Goal: Find specific page/section: Find specific page/section

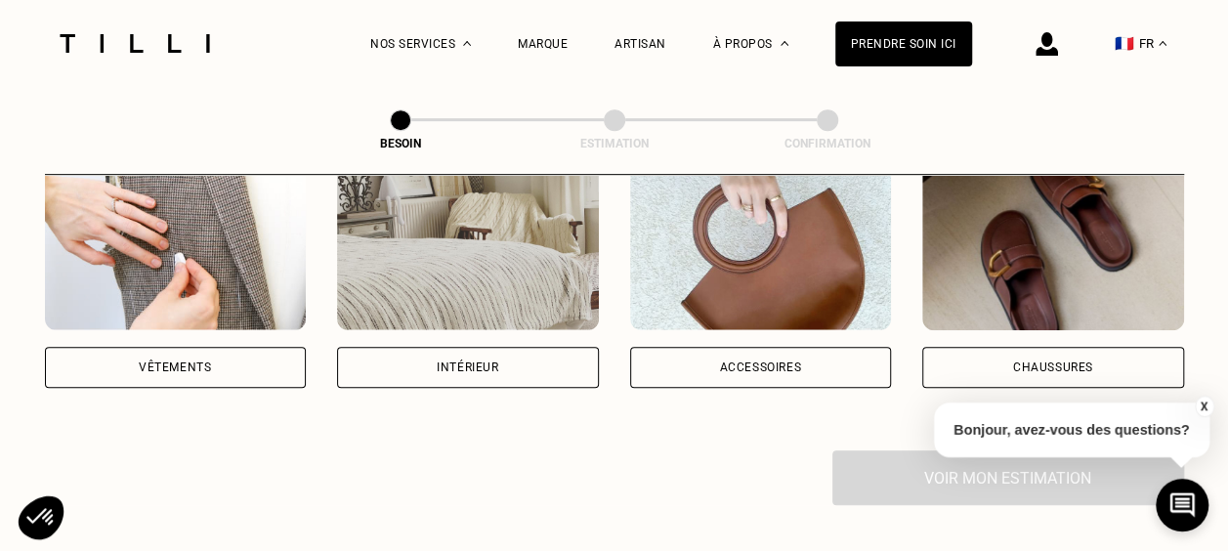
scroll to position [430, 0]
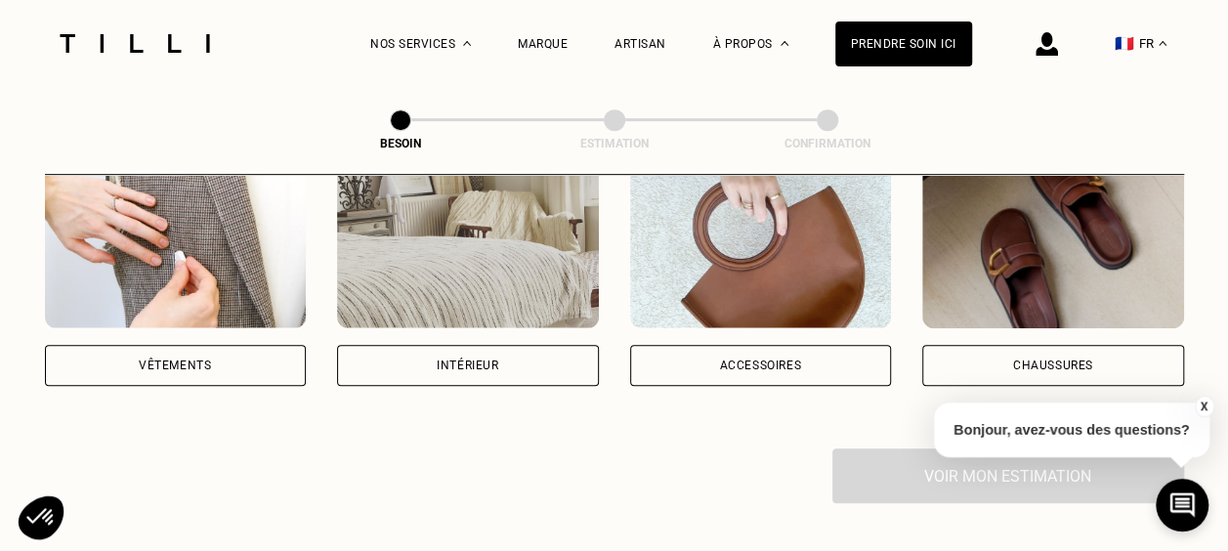
click at [150, 359] on div "Vêtements" at bounding box center [175, 365] width 72 height 12
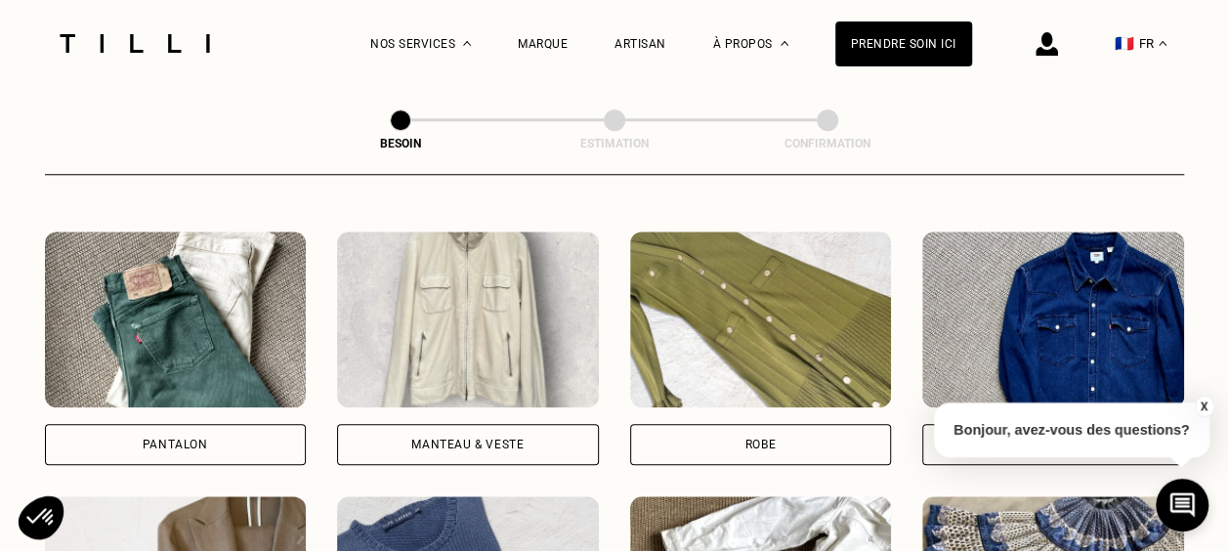
scroll to position [869, 0]
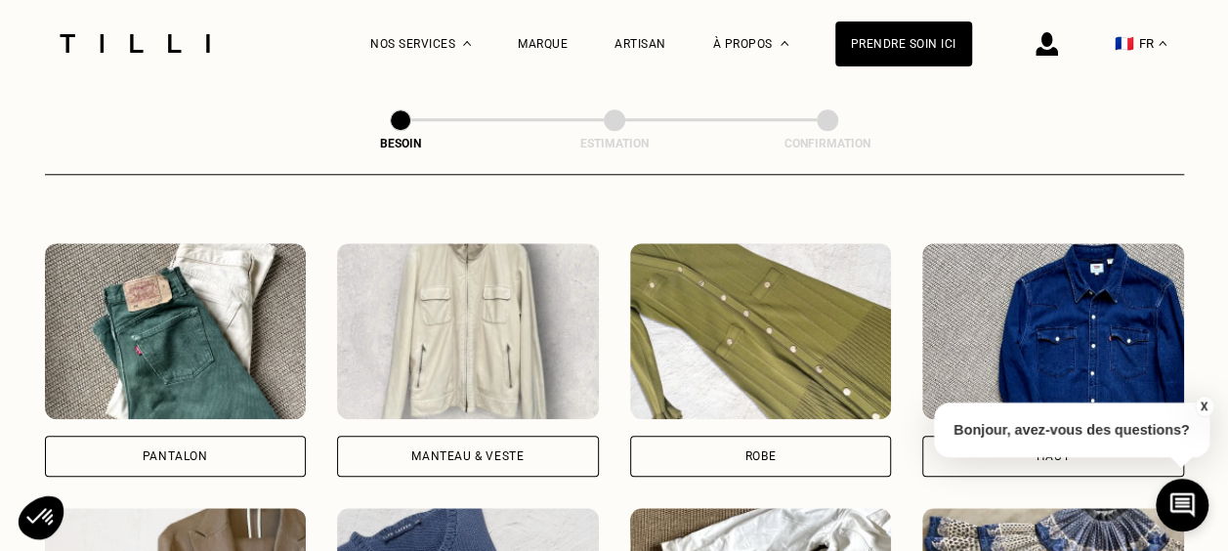
click at [172, 436] on div "Pantalon" at bounding box center [176, 456] width 262 height 41
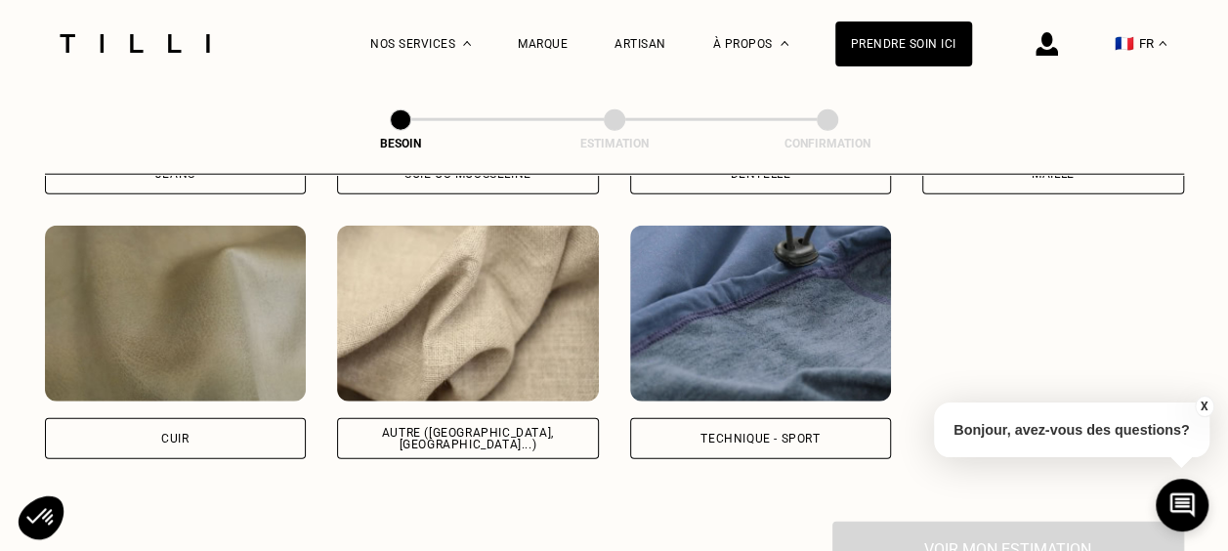
scroll to position [2318, 0]
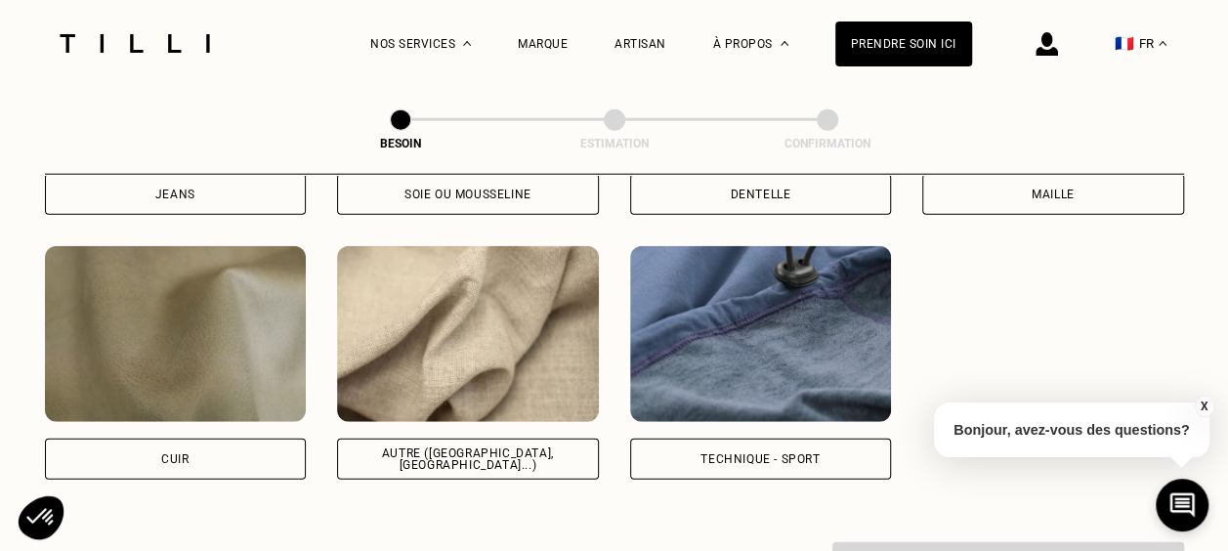
click at [545, 334] on img at bounding box center [468, 334] width 262 height 176
select select "CH"
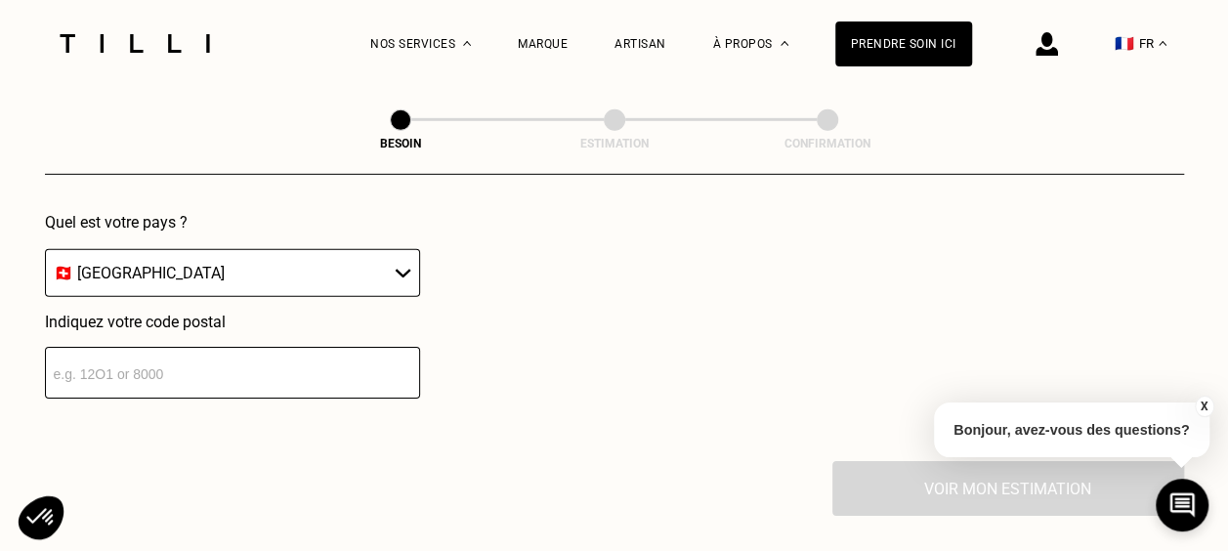
scroll to position [2904, 0]
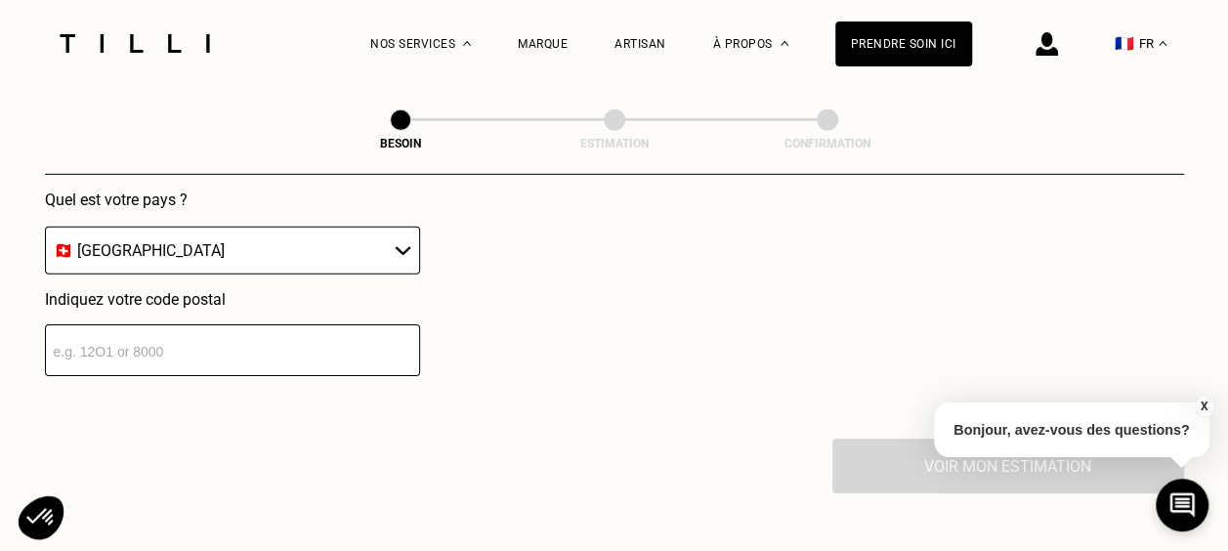
click at [227, 336] on input "number" at bounding box center [232, 350] width 375 height 52
type input "1207"
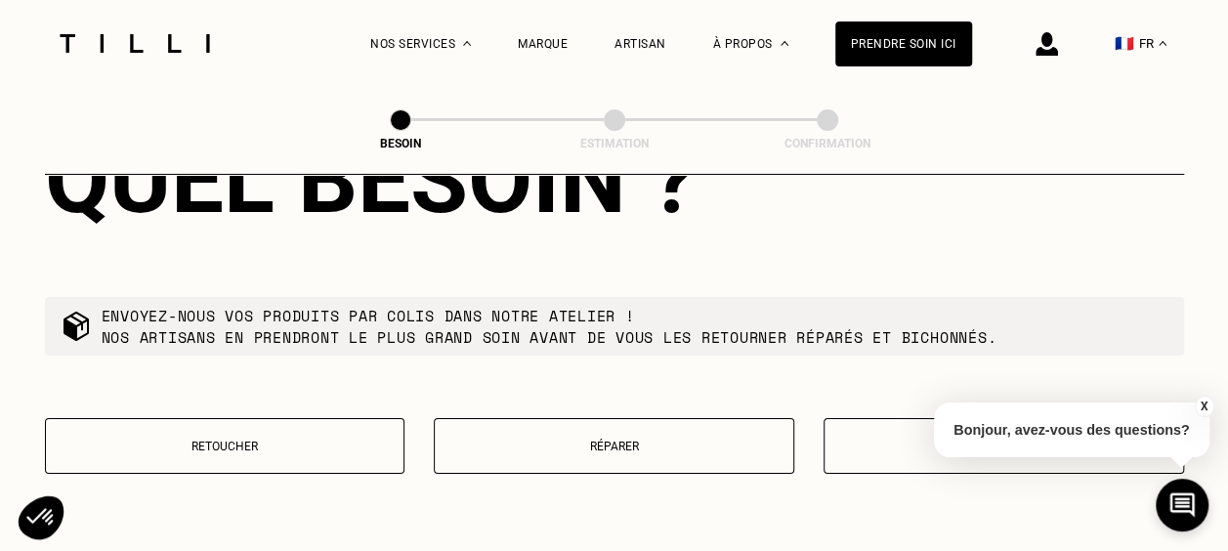
scroll to position [3294, 0]
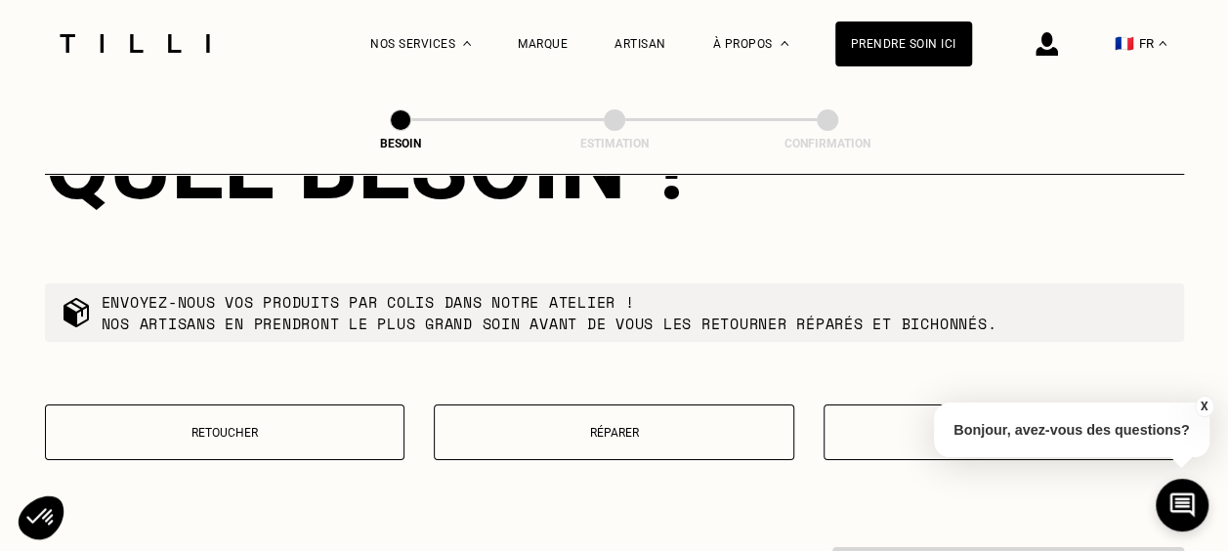
select select "CH"
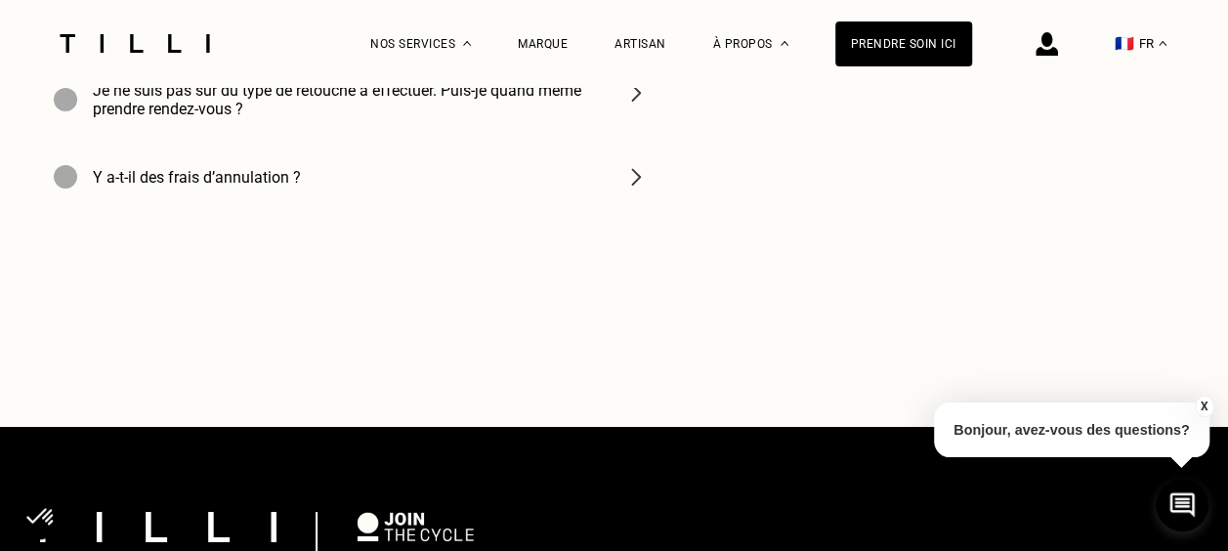
scroll to position [2520, 0]
